Goal: Entertainment & Leisure: Consume media (video, audio)

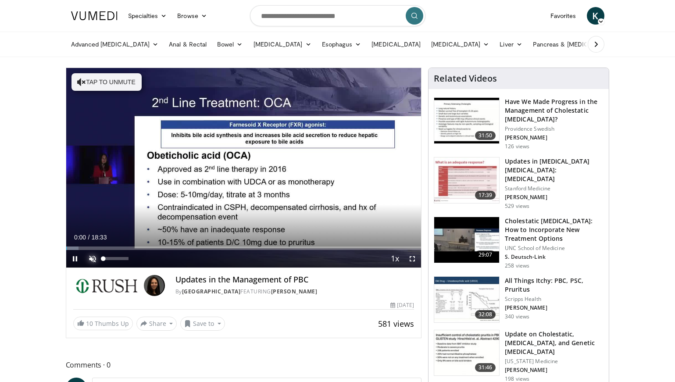
click at [90, 258] on span "Video Player" at bounding box center [93, 259] width 18 height 18
click at [412, 258] on span "Video Player" at bounding box center [413, 259] width 18 height 18
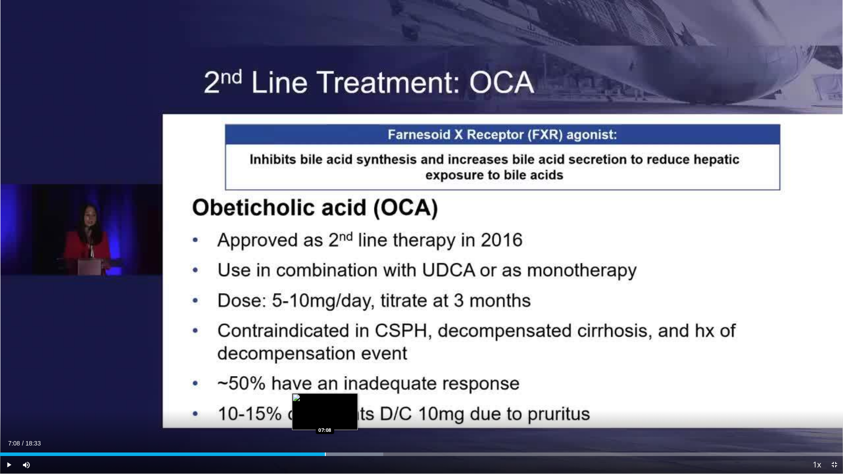
drag, startPoint x: 337, startPoint y: 452, endPoint x: 324, endPoint y: 452, distance: 12.3
click at [324, 382] on div "Loaded : 45.46% 07:08 07:08" at bounding box center [421, 452] width 843 height 8
drag, startPoint x: 326, startPoint y: 454, endPoint x: 312, endPoint y: 454, distance: 13.6
click at [312, 382] on div "Progress Bar" at bounding box center [312, 454] width 1 height 4
